Goal: Information Seeking & Learning: Learn about a topic

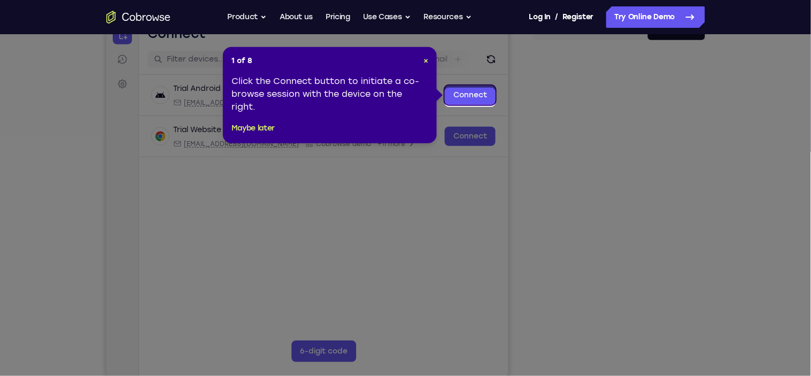
scroll to position [118, 0]
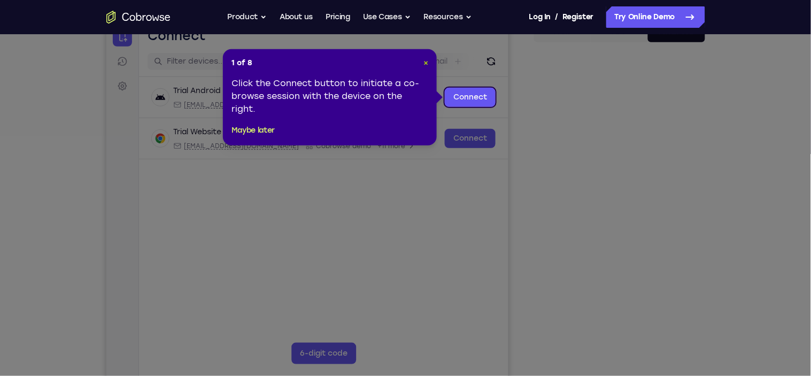
click at [425, 65] on span "×" at bounding box center [425, 62] width 5 height 9
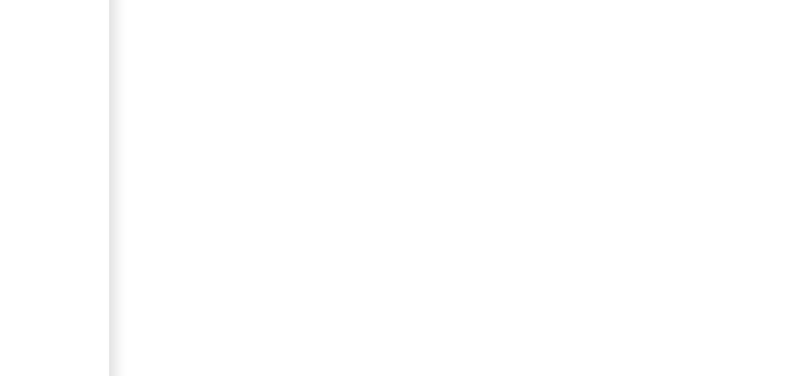
scroll to position [151, 0]
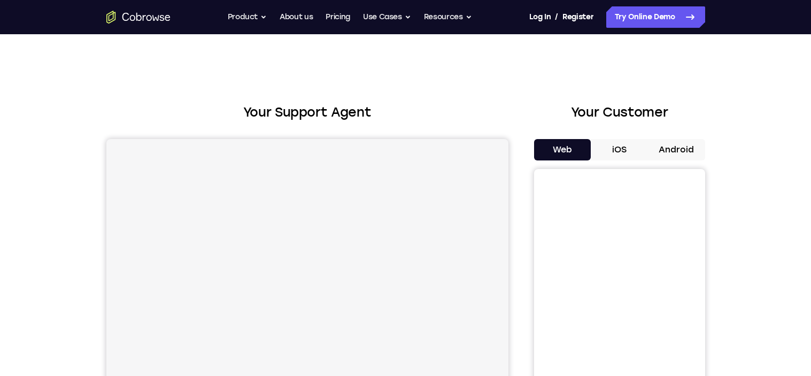
scroll to position [97, 0]
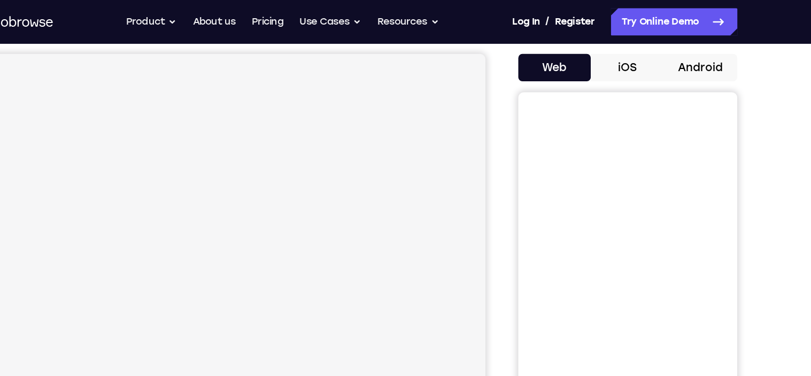
click at [680, 64] on button "Android" at bounding box center [676, 52] width 57 height 21
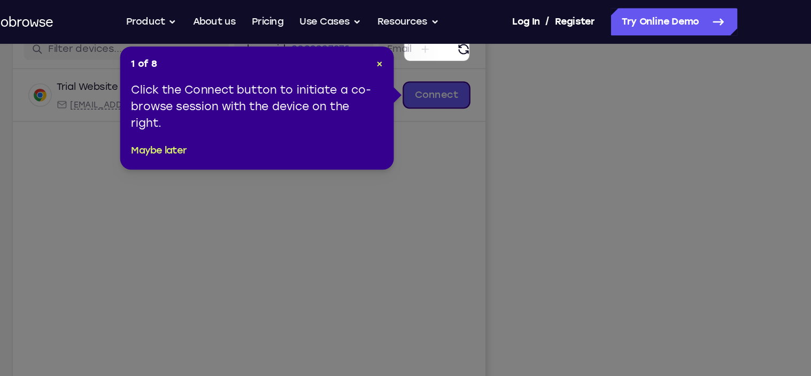
scroll to position [134, 0]
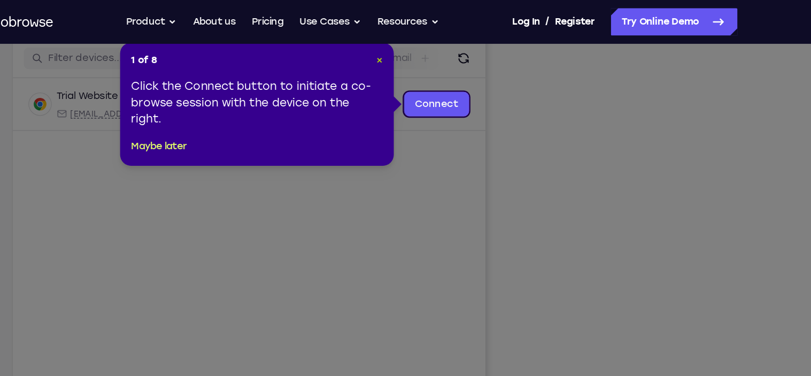
click at [425, 46] on span "×" at bounding box center [425, 46] width 5 height 9
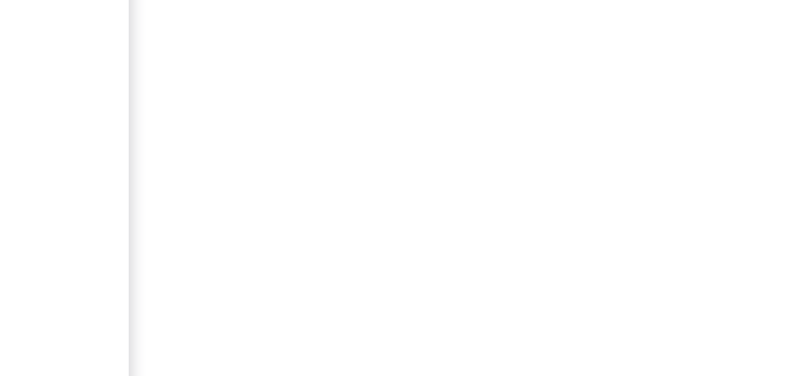
scroll to position [149, 0]
